Goal: Transaction & Acquisition: Book appointment/travel/reservation

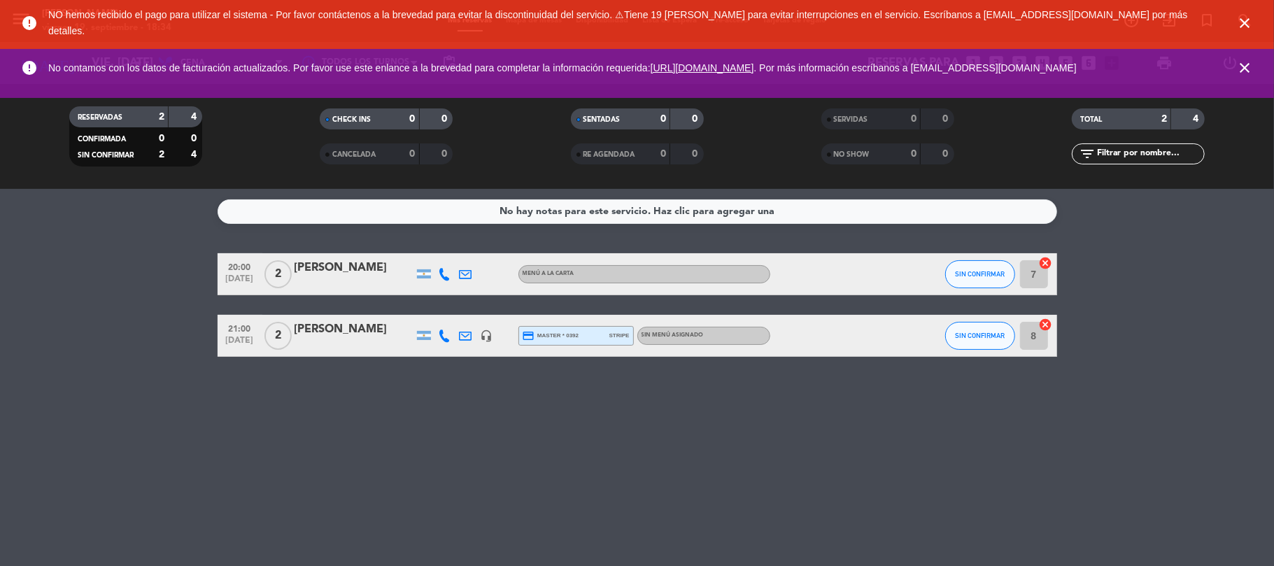
click at [1240, 17] on icon "close" at bounding box center [1245, 23] width 17 height 17
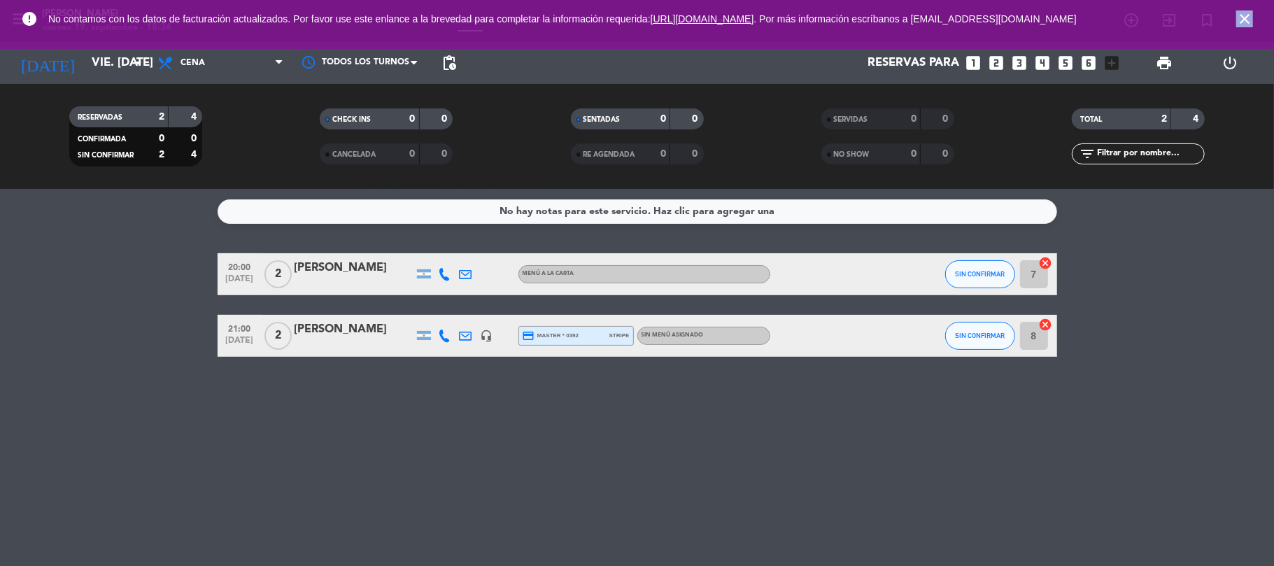
click at [1240, 17] on icon "close" at bounding box center [1245, 18] width 17 height 17
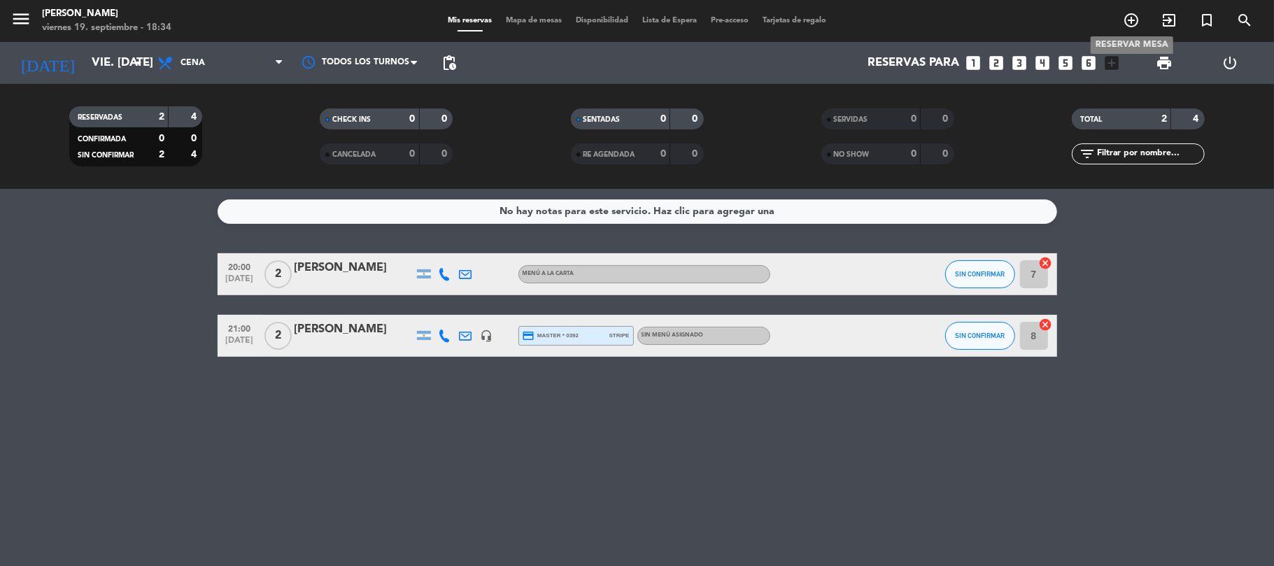
click at [1142, 21] on span "add_circle_outline" at bounding box center [1132, 20] width 38 height 24
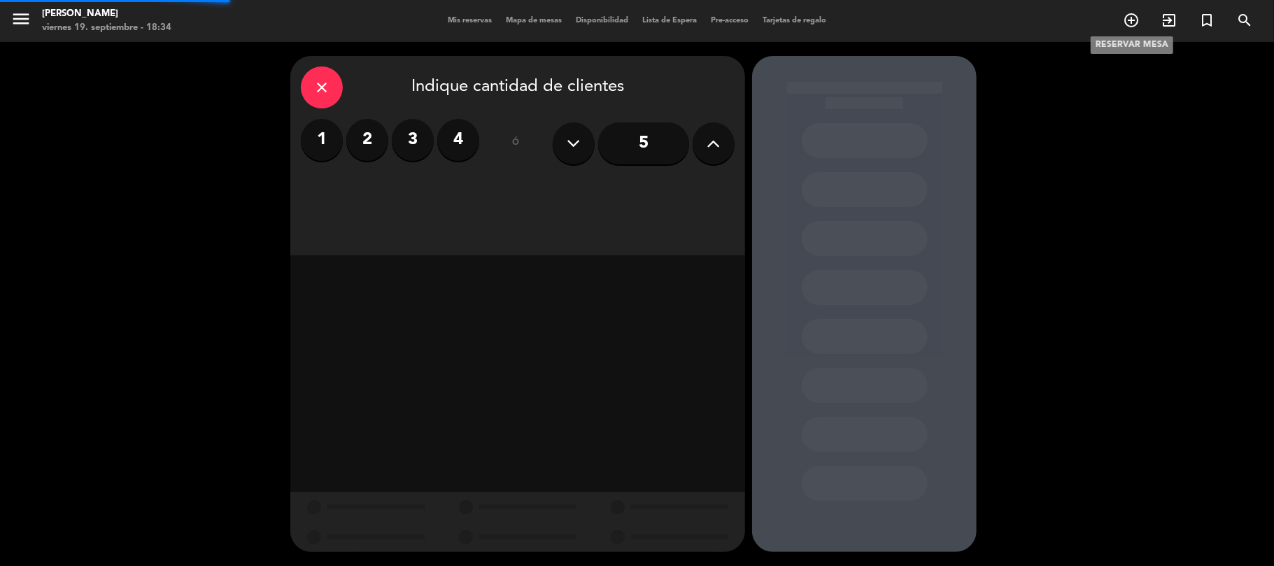
click at [1131, 18] on icon "add_circle_outline" at bounding box center [1131, 20] width 17 height 17
click at [703, 134] on button at bounding box center [714, 143] width 42 height 42
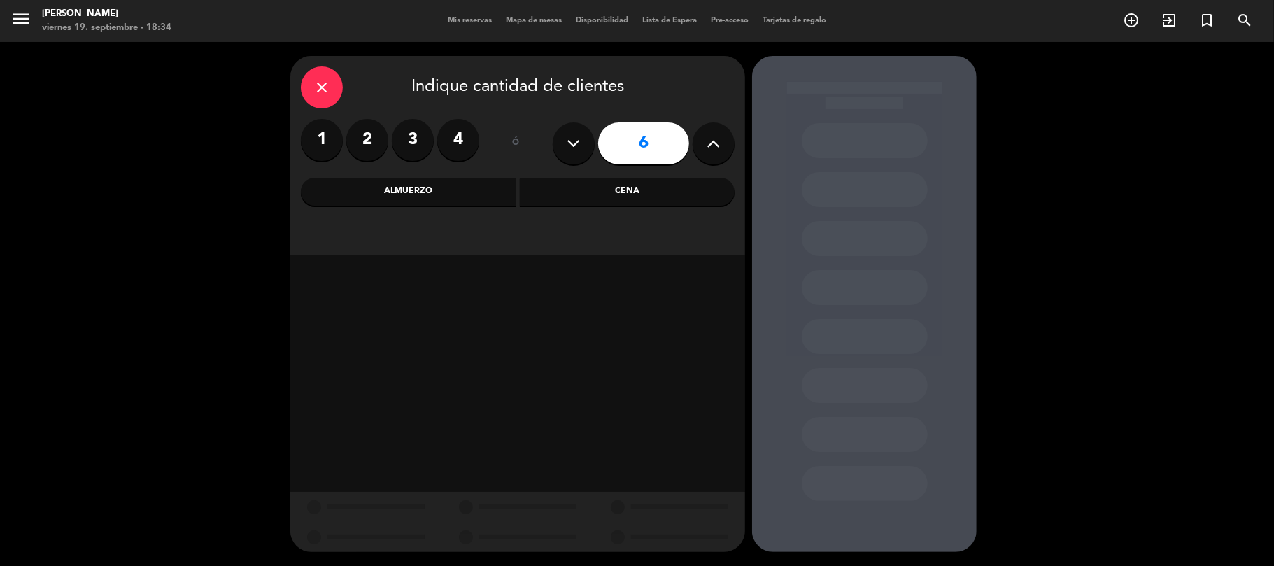
click at [535, 197] on div "Cena" at bounding box center [628, 192] width 216 height 28
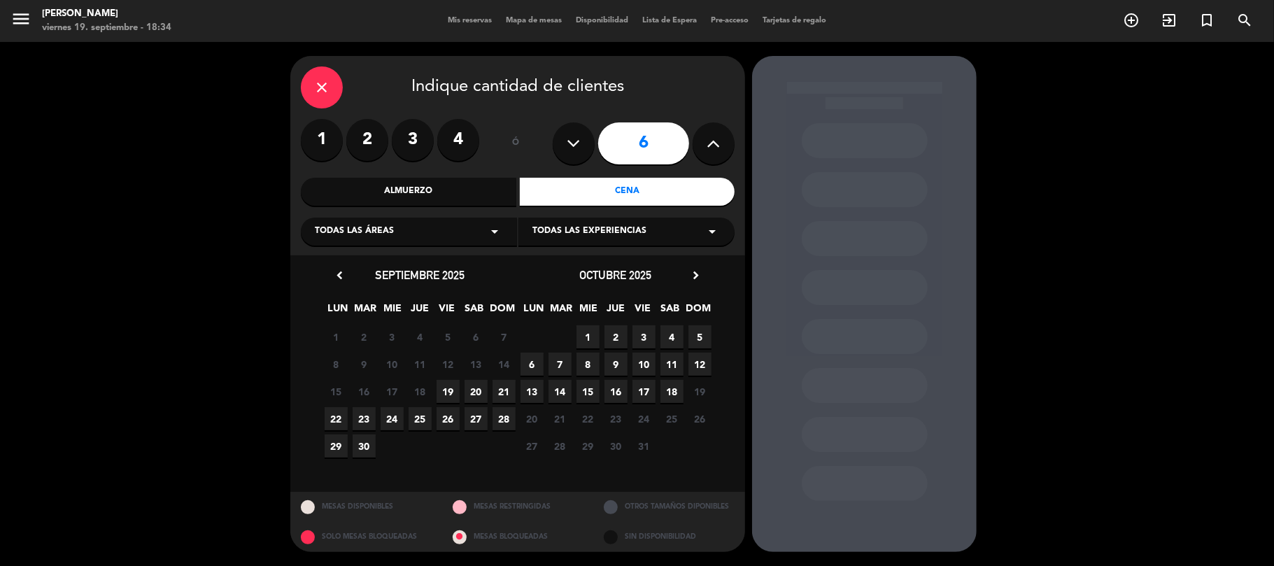
click at [446, 393] on span "19" at bounding box center [448, 391] width 23 height 23
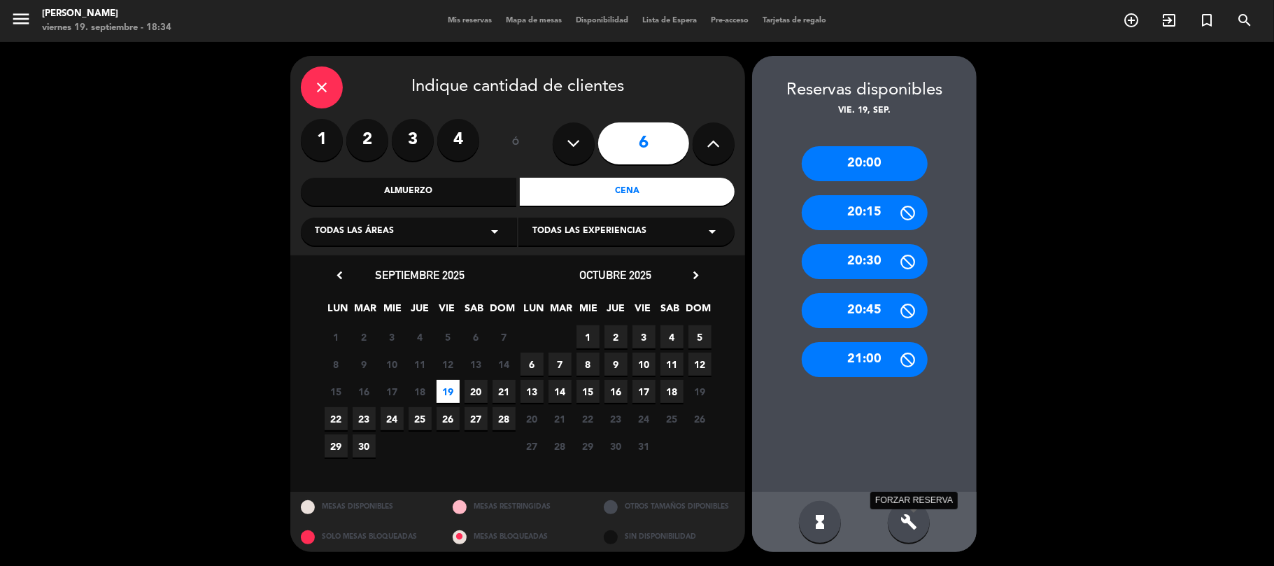
click at [907, 527] on icon "build" at bounding box center [909, 522] width 17 height 17
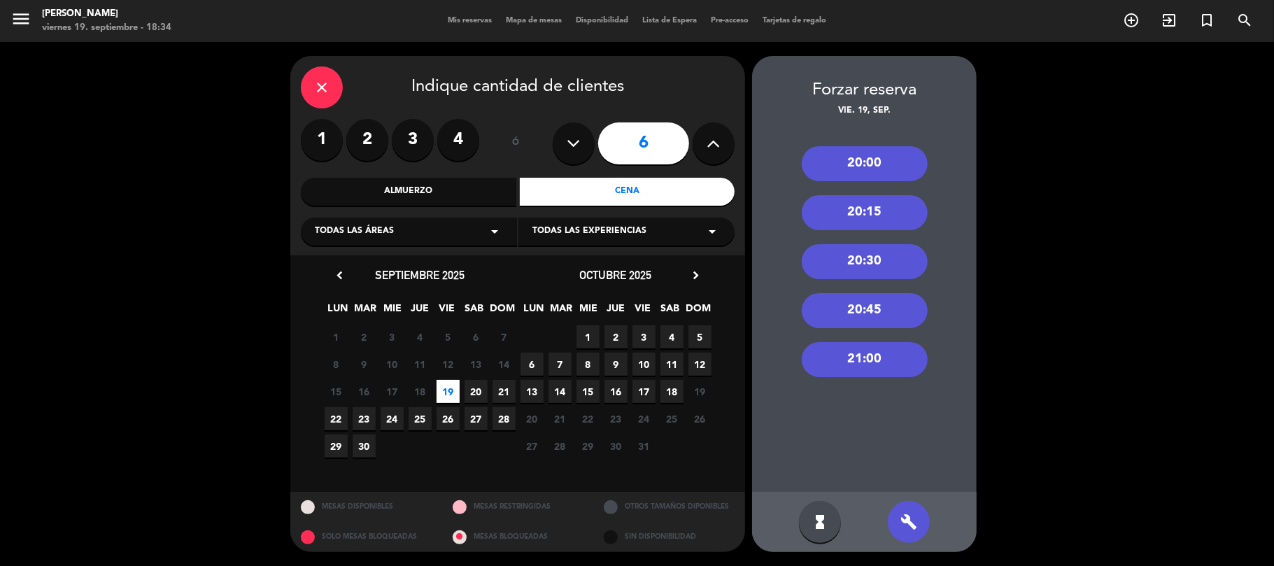
click at [869, 258] on div "20:30" at bounding box center [865, 261] width 126 height 35
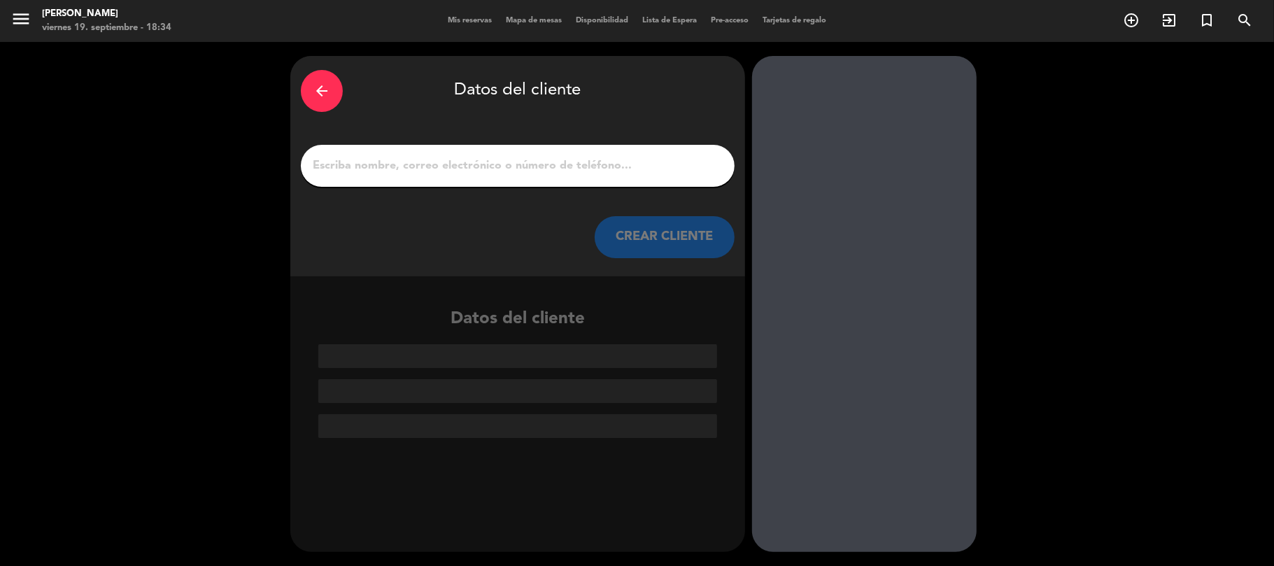
click at [550, 165] on input "1" at bounding box center [517, 166] width 413 height 20
type input "m"
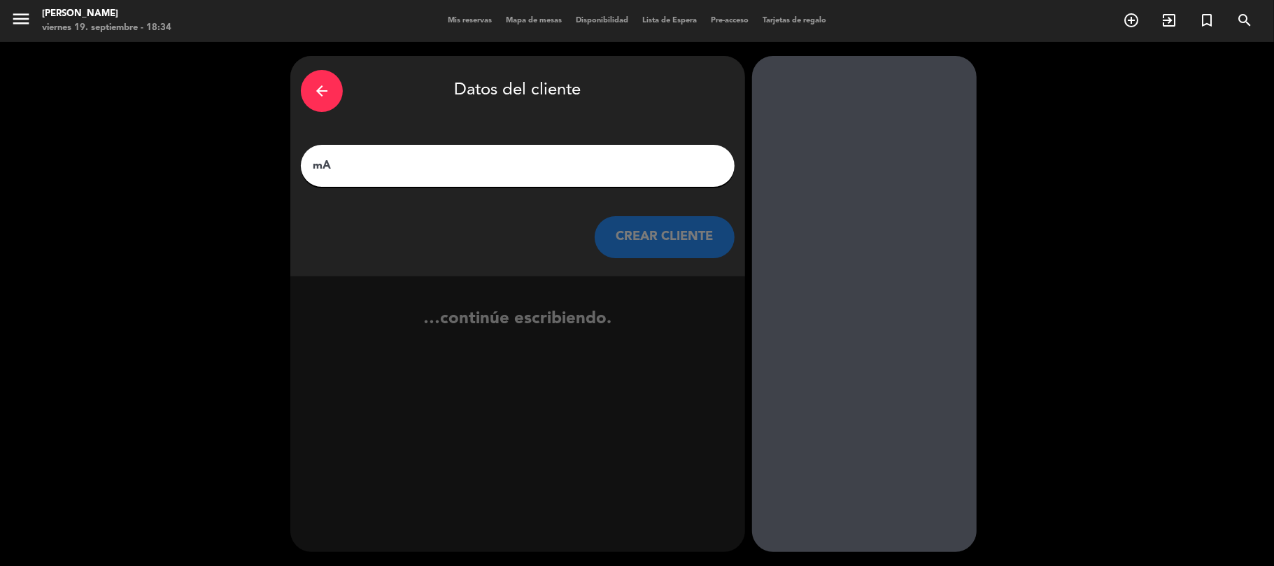
type input "m"
type input "[PERSON_NAME]"
click at [652, 228] on button "CREAR CLIENTE" at bounding box center [665, 237] width 140 height 42
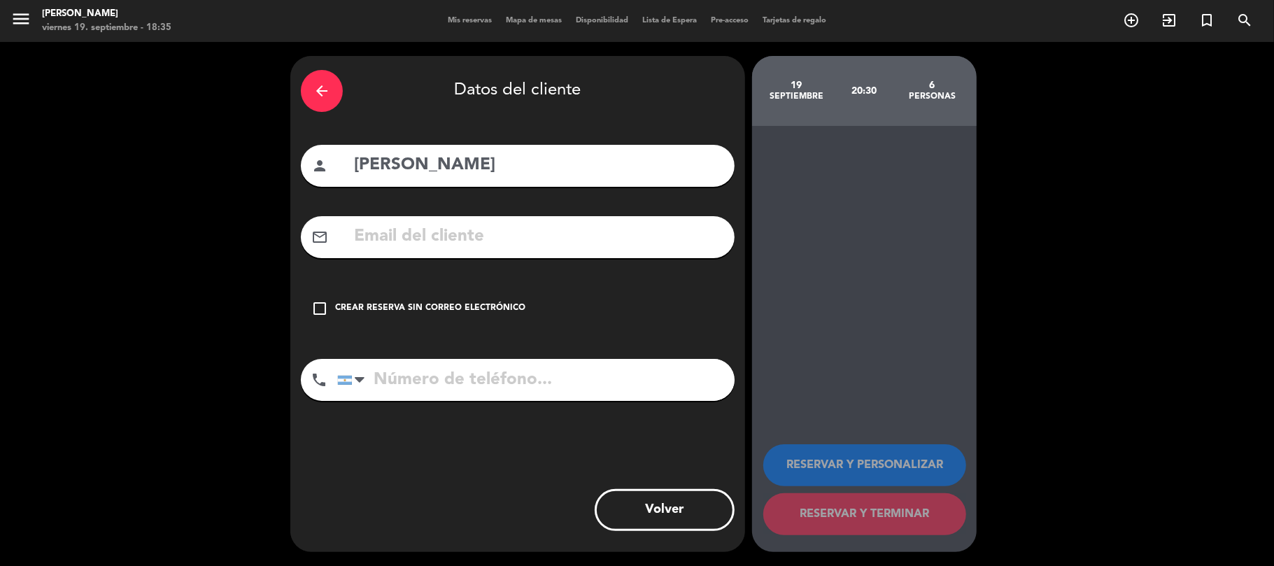
click at [547, 232] on input "text" at bounding box center [539, 237] width 372 height 29
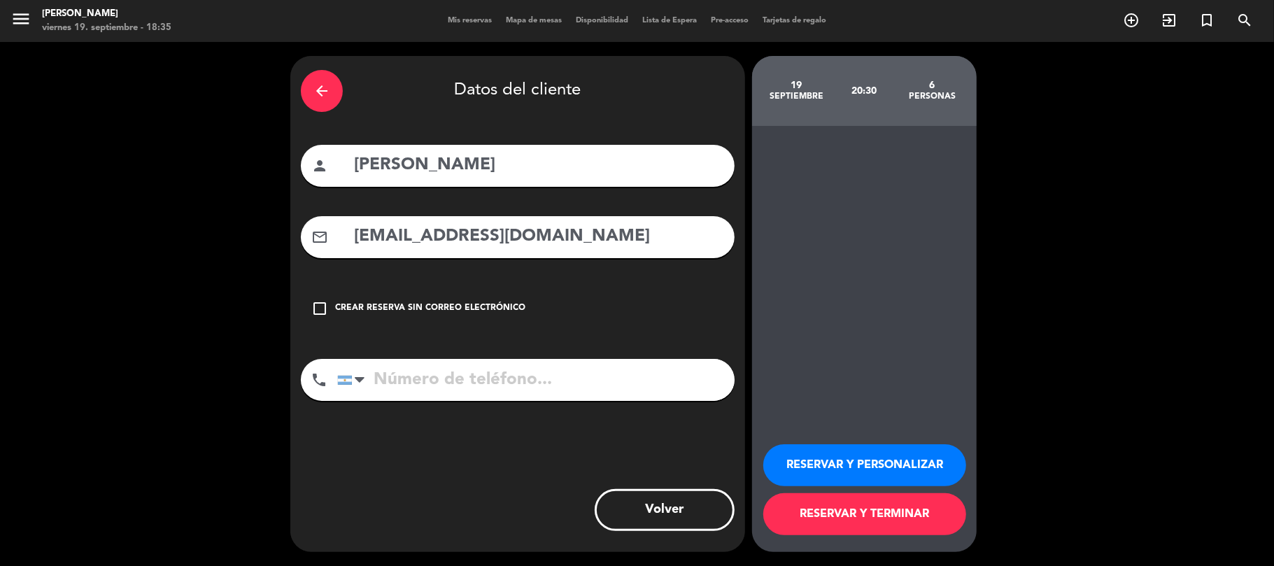
type input "[EMAIL_ADDRESS][DOMAIN_NAME]"
click at [456, 378] on input "tel" at bounding box center [536, 380] width 398 height 42
type input "1164704028"
click at [919, 460] on button "RESERVAR Y PERSONALIZAR" at bounding box center [865, 465] width 203 height 42
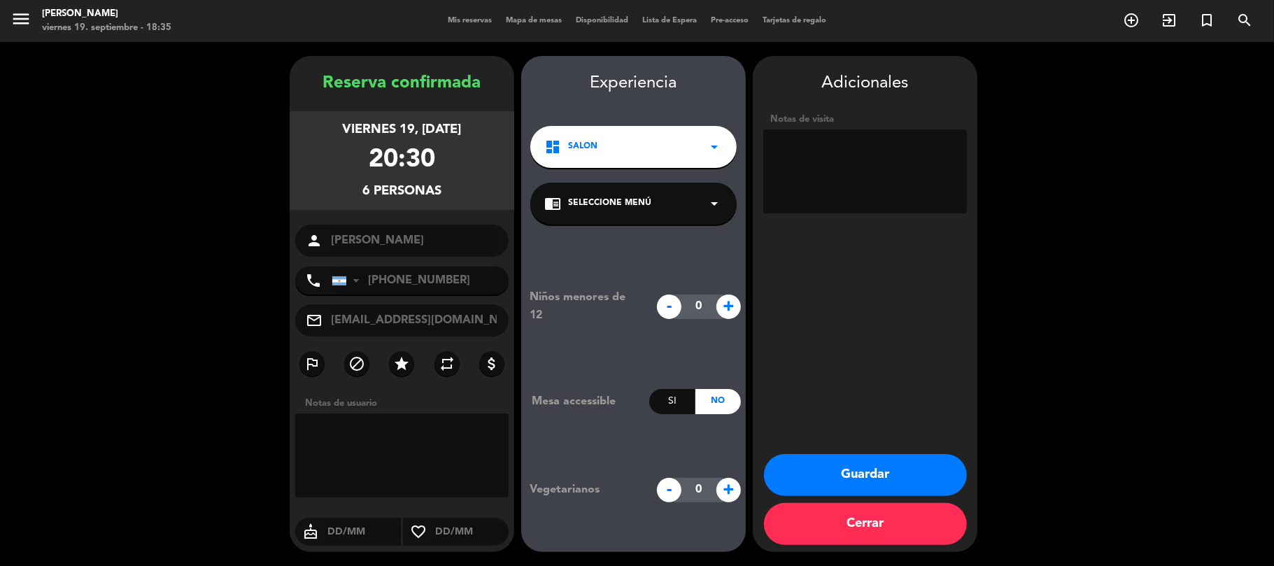
click at [899, 477] on button "Guardar" at bounding box center [865, 475] width 203 height 42
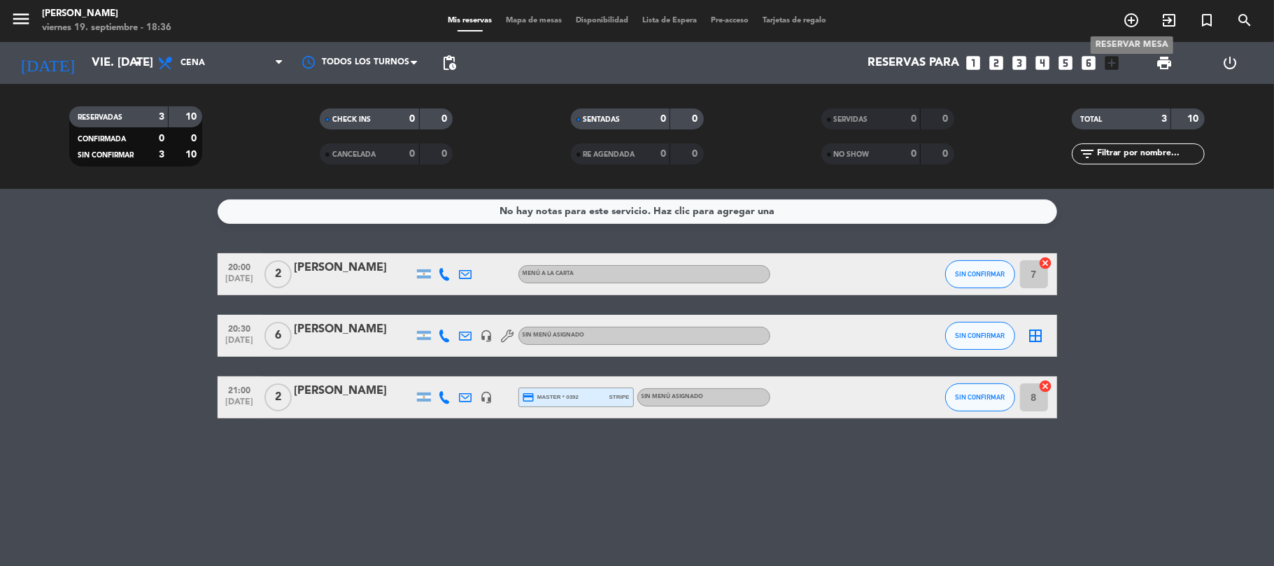
click at [1129, 25] on icon "add_circle_outline" at bounding box center [1131, 20] width 17 height 17
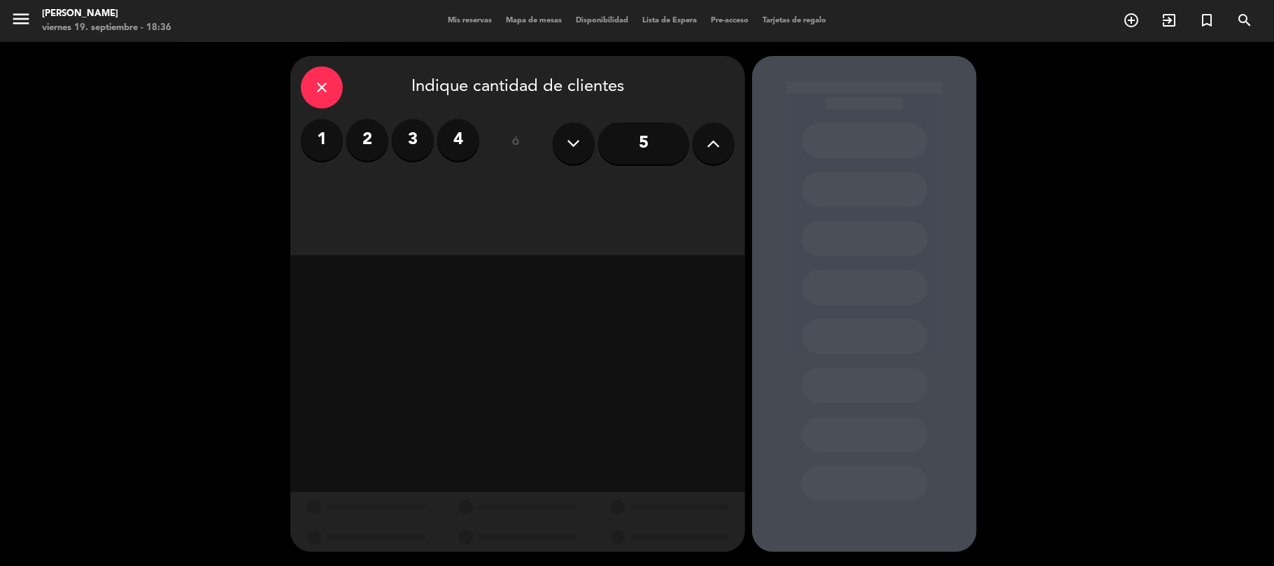
click at [659, 146] on input "5" at bounding box center [643, 143] width 91 height 42
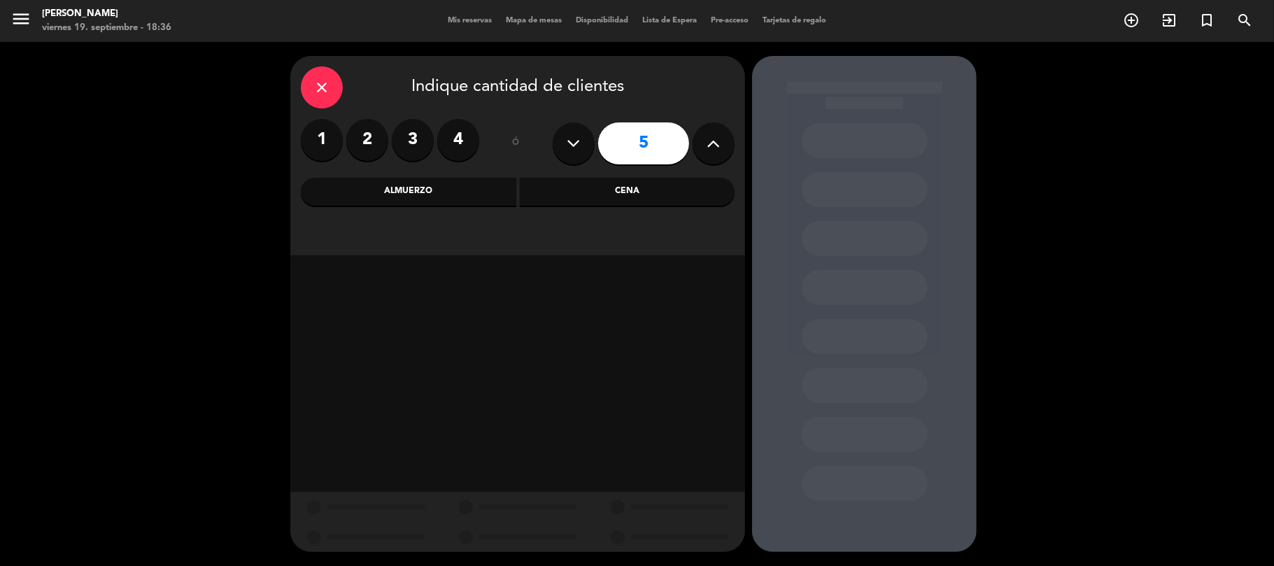
click at [591, 194] on div "Cena" at bounding box center [628, 192] width 216 height 28
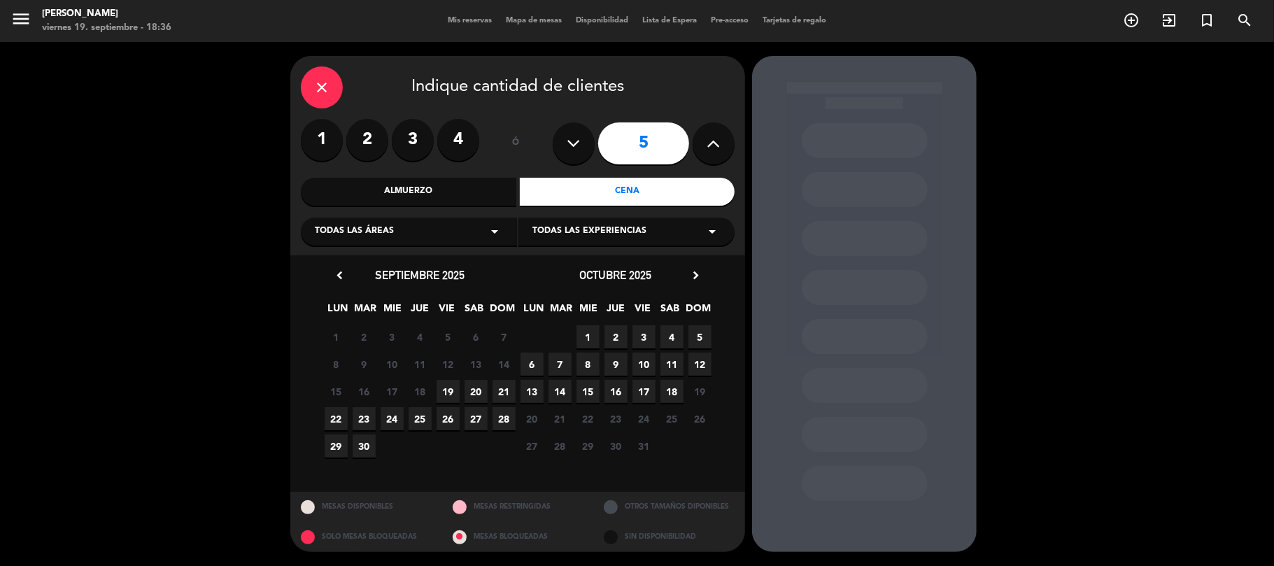
click at [453, 390] on span "19" at bounding box center [448, 391] width 23 height 23
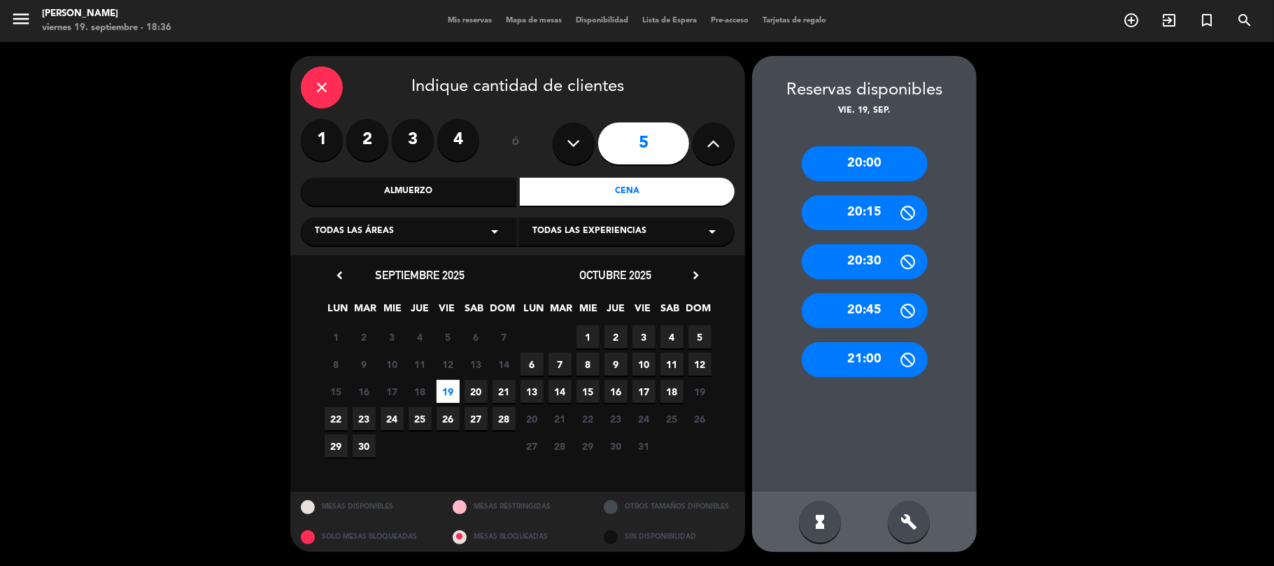
click at [880, 358] on div "21:00" at bounding box center [865, 359] width 126 height 35
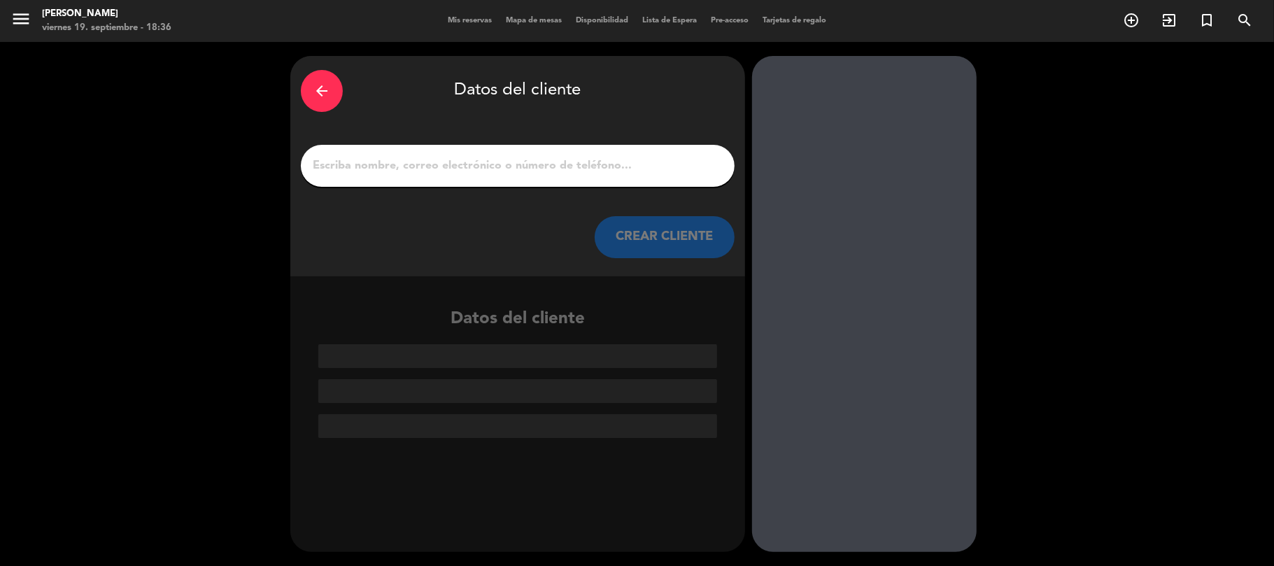
click at [547, 169] on input "1" at bounding box center [517, 166] width 413 height 20
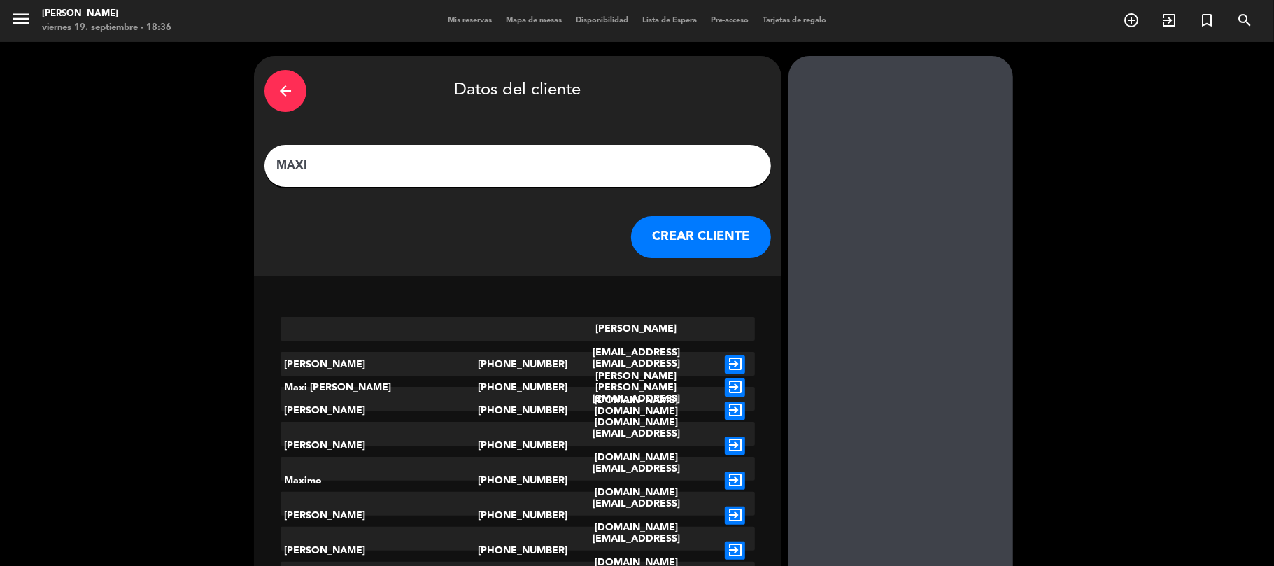
type input "MAXI"
click at [675, 228] on button "CREAR CLIENTE" at bounding box center [701, 237] width 140 height 42
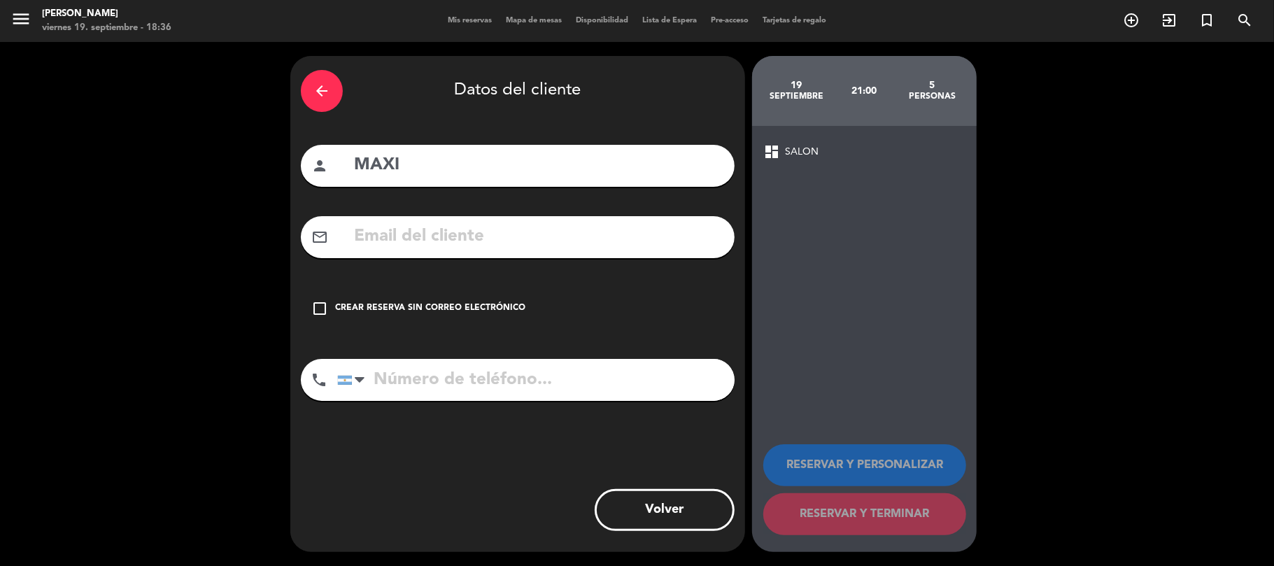
paste input "1159546006"
type input "1159546006"
click at [499, 314] on div "Crear reserva sin correo electrónico" at bounding box center [430, 309] width 190 height 14
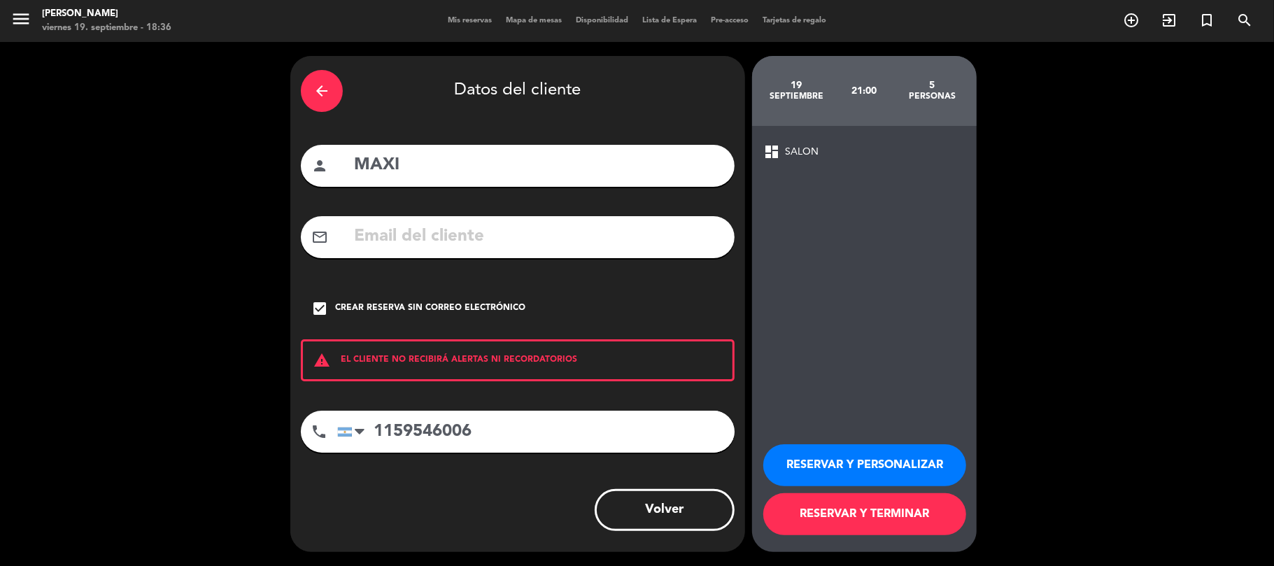
click at [798, 463] on button "RESERVAR Y PERSONALIZAR" at bounding box center [865, 465] width 203 height 42
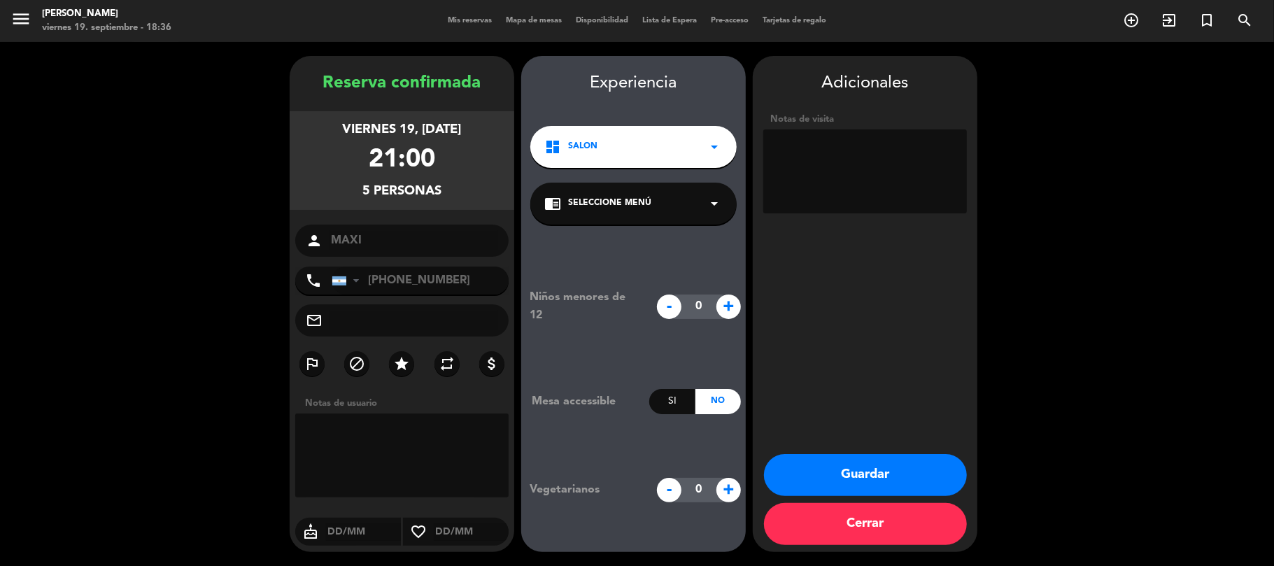
click at [876, 476] on button "Guardar" at bounding box center [865, 475] width 203 height 42
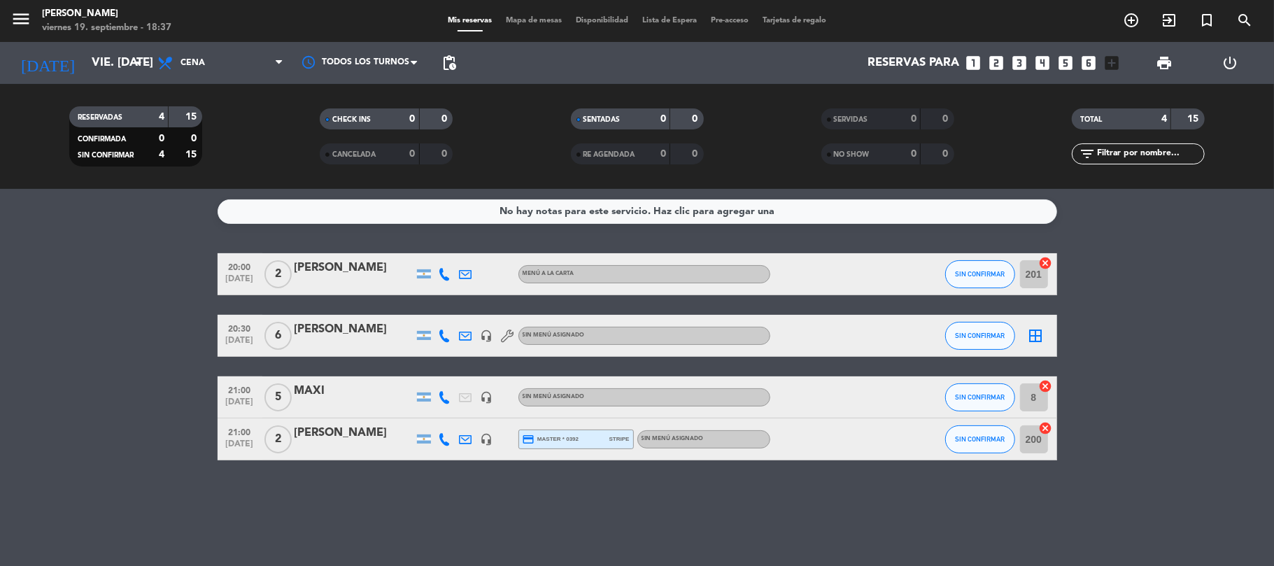
click at [1034, 399] on input "8" at bounding box center [1034, 398] width 28 height 28
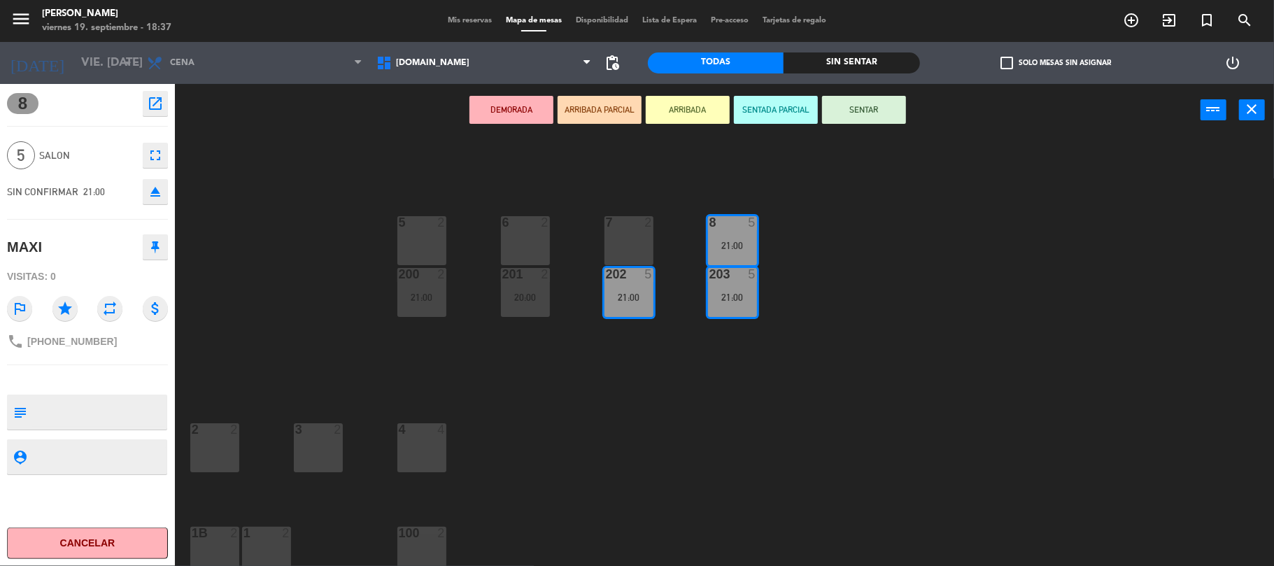
click at [634, 301] on div "21:00" at bounding box center [629, 298] width 49 height 10
click at [740, 295] on div "21:00" at bounding box center [732, 298] width 49 height 10
click at [415, 451] on div "4 4" at bounding box center [422, 447] width 49 height 49
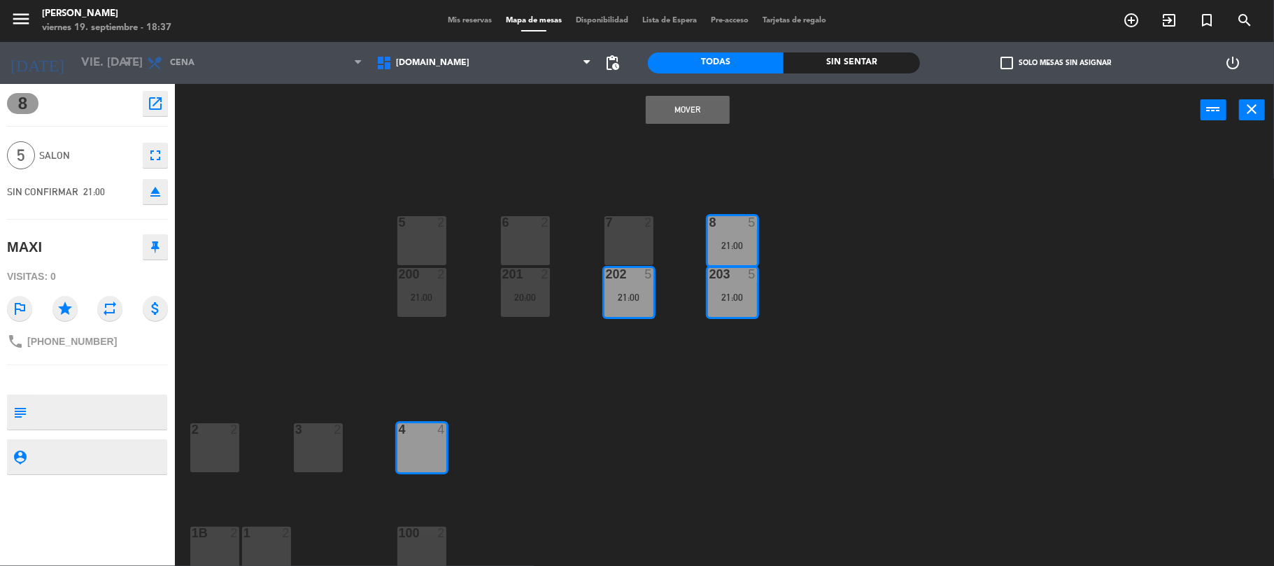
click at [683, 111] on button "Mover" at bounding box center [688, 110] width 84 height 28
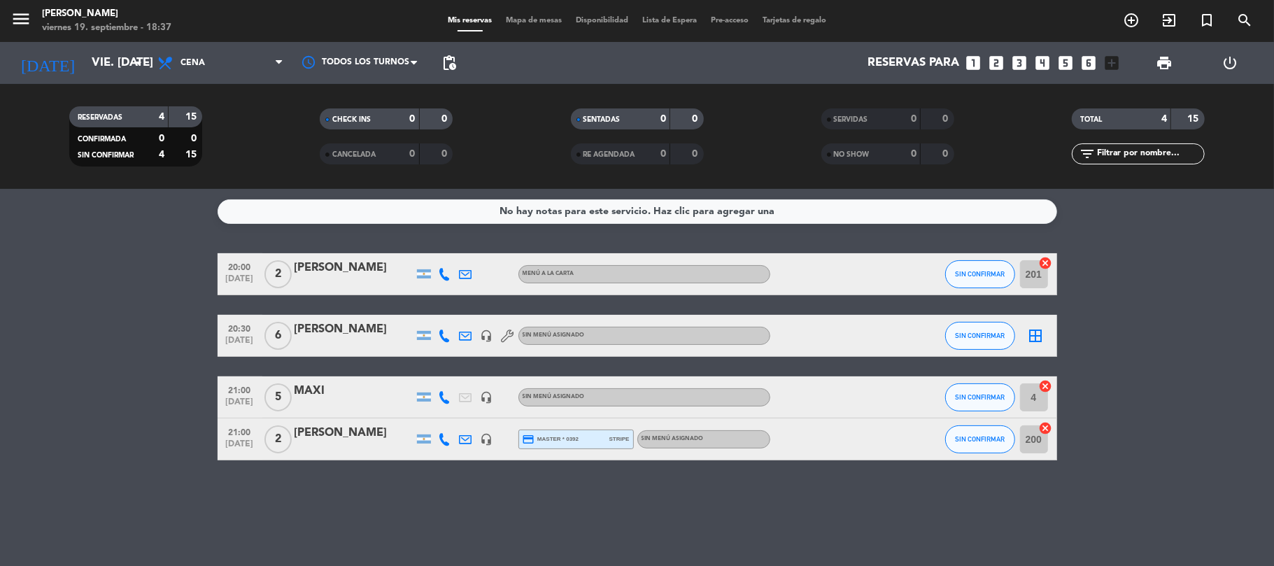
click at [1030, 339] on icon "border_all" at bounding box center [1036, 336] width 17 height 17
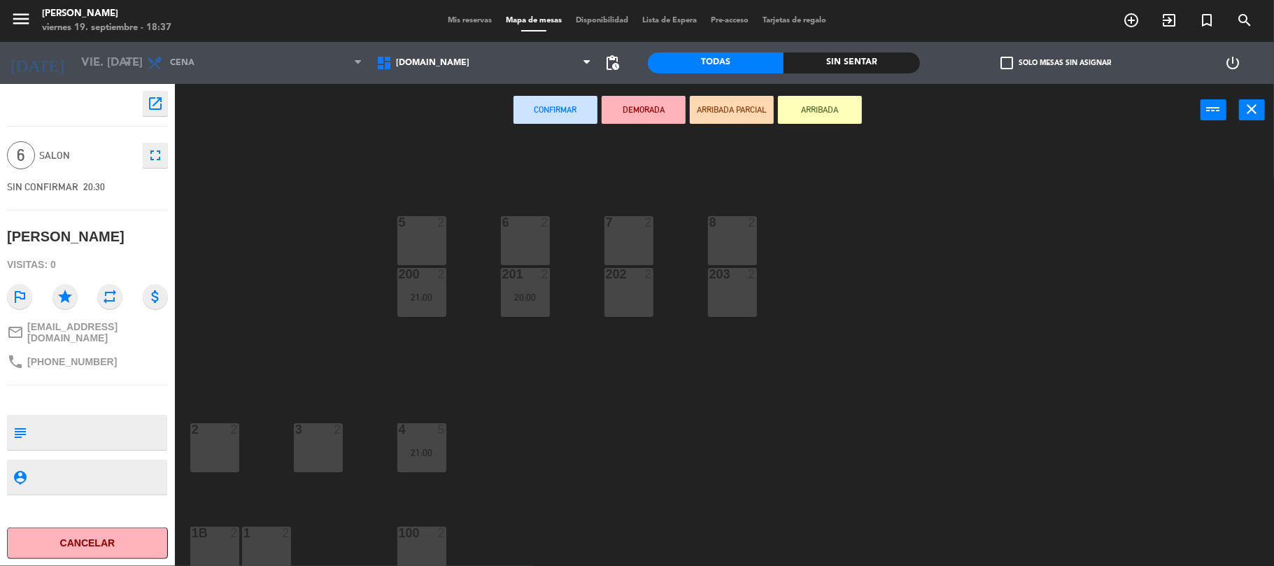
click at [642, 288] on div "202 2" at bounding box center [629, 292] width 49 height 49
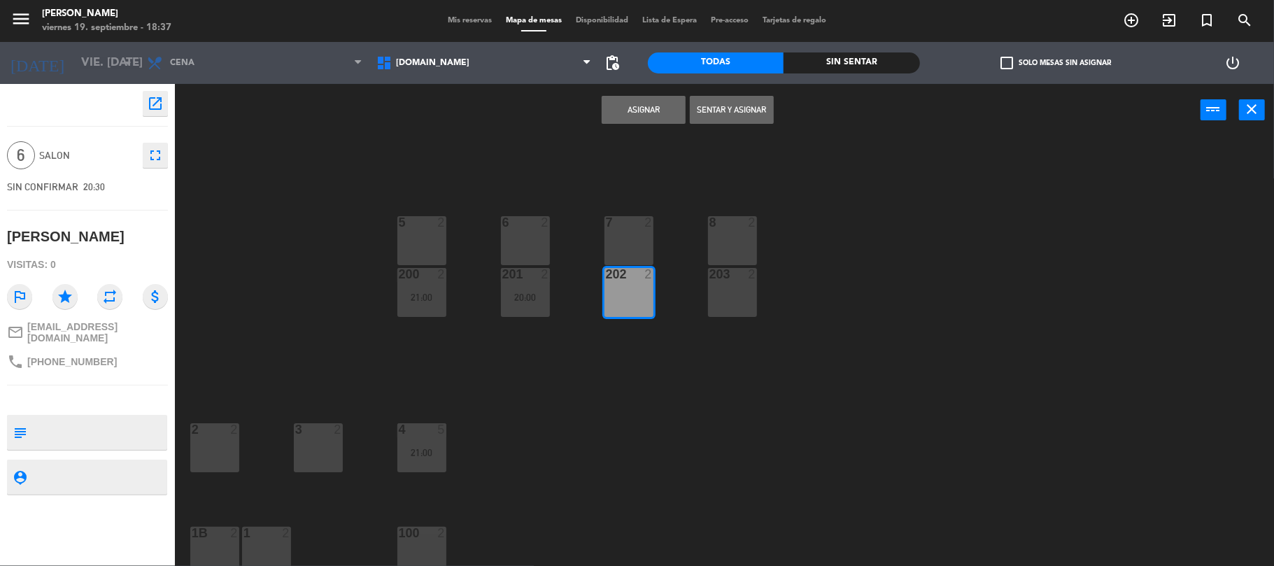
click at [737, 235] on div "8 2" at bounding box center [732, 240] width 49 height 49
click at [747, 275] on div "2" at bounding box center [755, 274] width 23 height 13
click at [645, 109] on button "Asignar" at bounding box center [644, 110] width 84 height 28
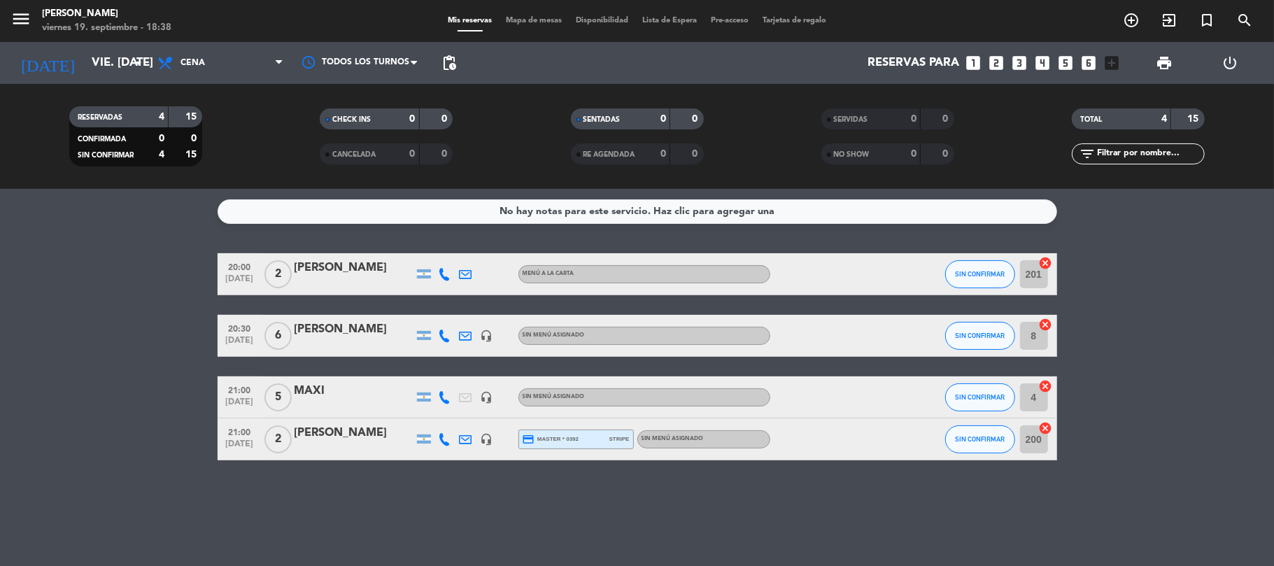
click at [1028, 437] on input "200" at bounding box center [1034, 440] width 28 height 28
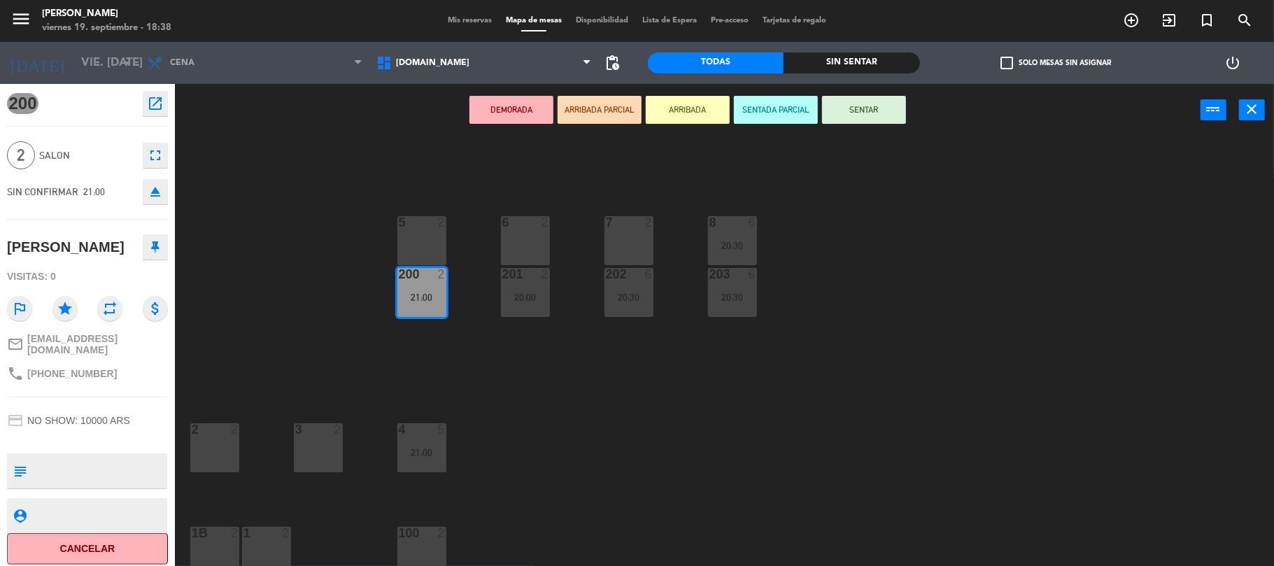
click at [421, 553] on div "100 2" at bounding box center [422, 551] width 49 height 49
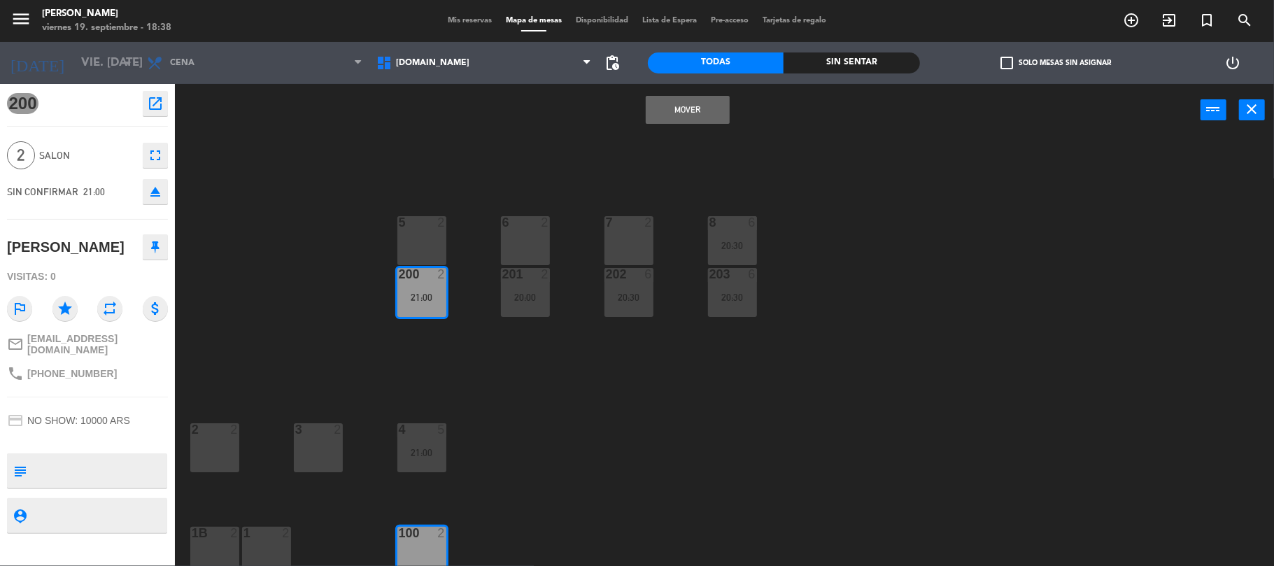
click at [696, 101] on button "Mover" at bounding box center [688, 110] width 84 height 28
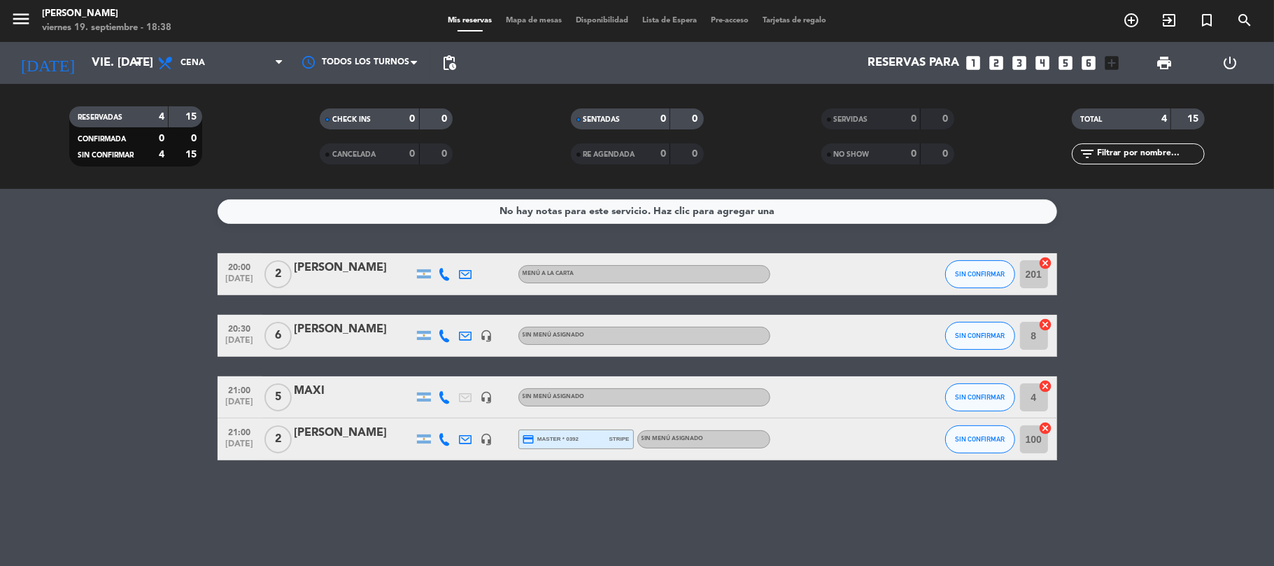
click at [1028, 279] on input "201" at bounding box center [1034, 274] width 28 height 28
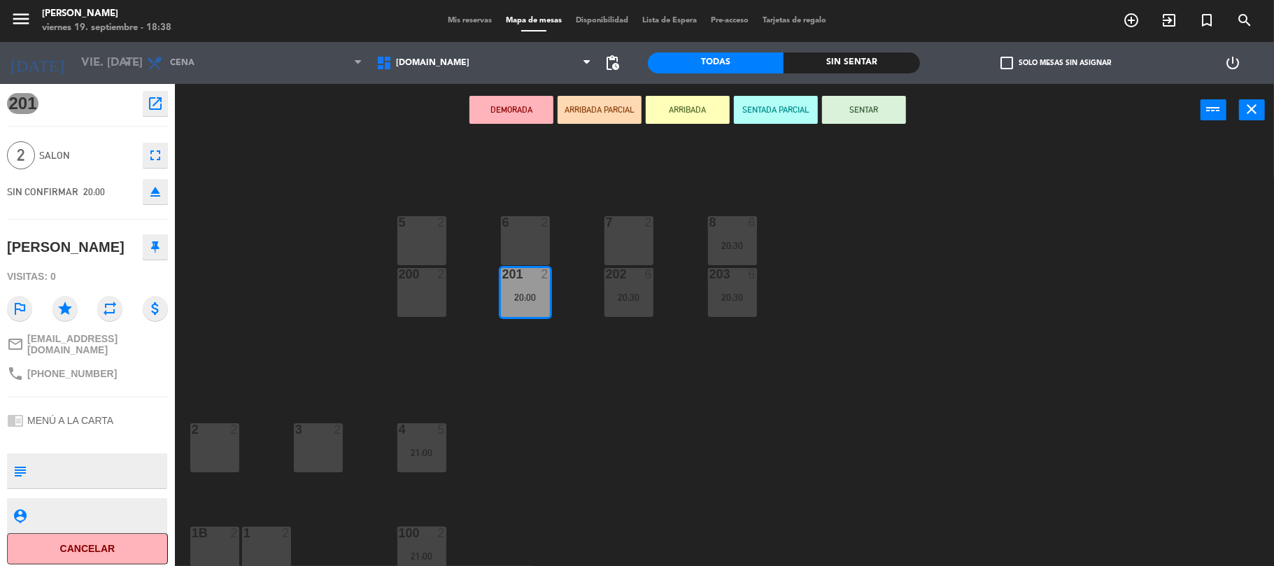
click at [508, 242] on div "6 2" at bounding box center [525, 240] width 49 height 49
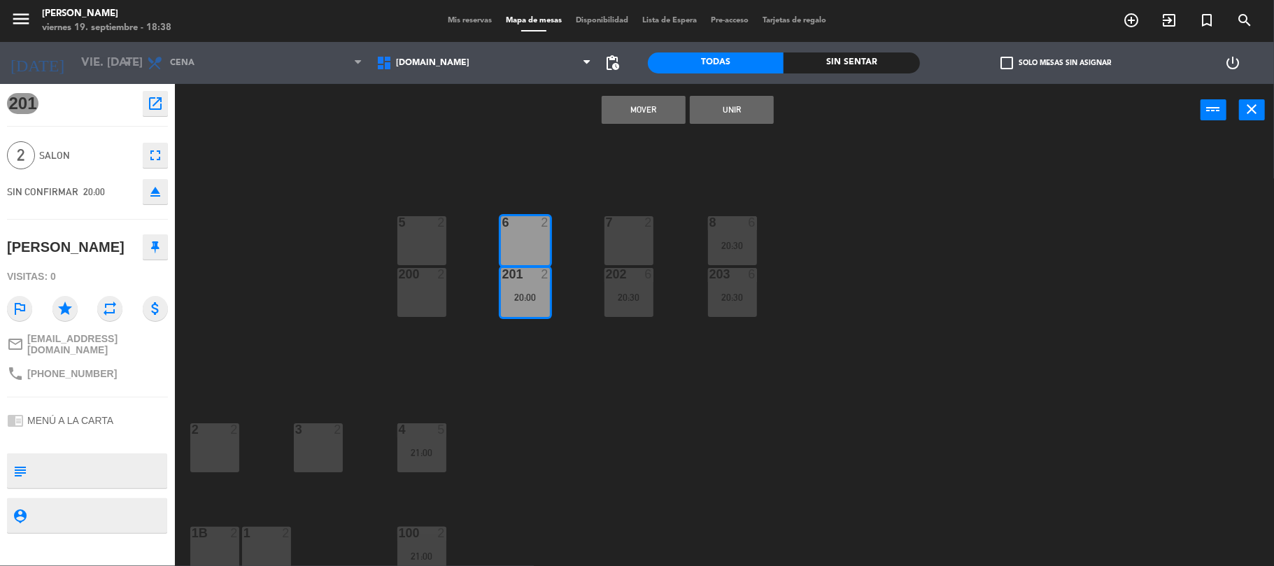
click at [661, 118] on button "Mover" at bounding box center [644, 110] width 84 height 28
